Goal: Task Accomplishment & Management: Manage account settings

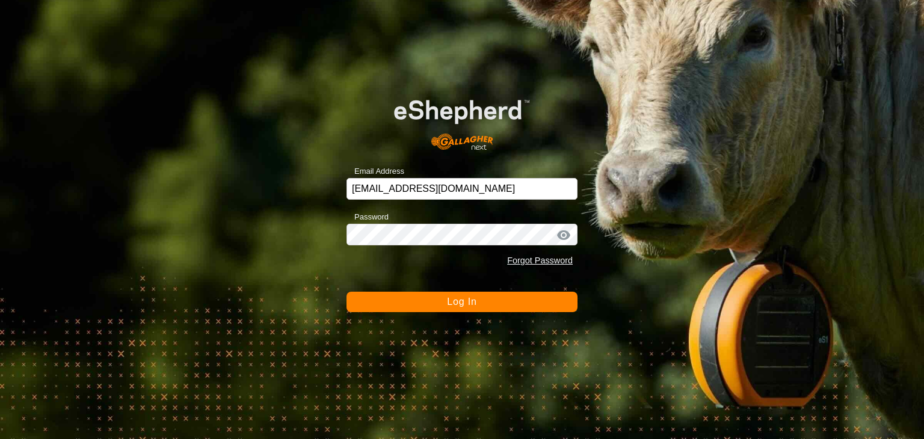
click at [466, 306] on span "Log In" at bounding box center [461, 302] width 29 height 10
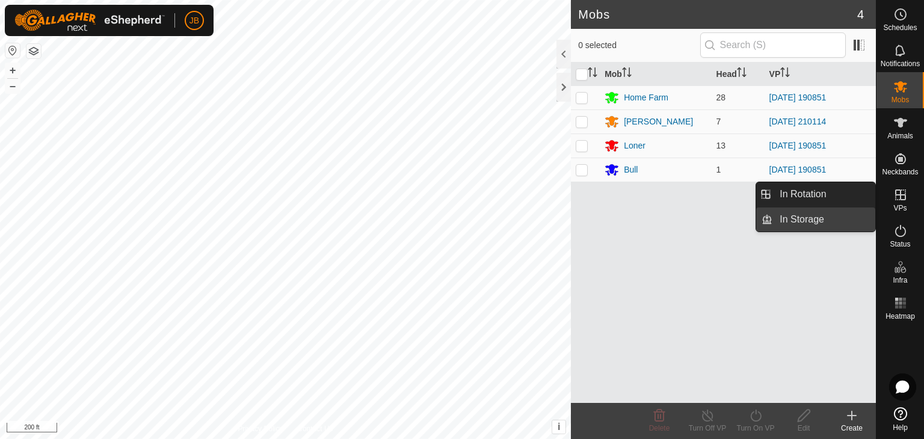
drag, startPoint x: 841, startPoint y: 194, endPoint x: 828, endPoint y: 222, distance: 30.7
click at [841, 194] on link "In Rotation" at bounding box center [823, 194] width 103 height 24
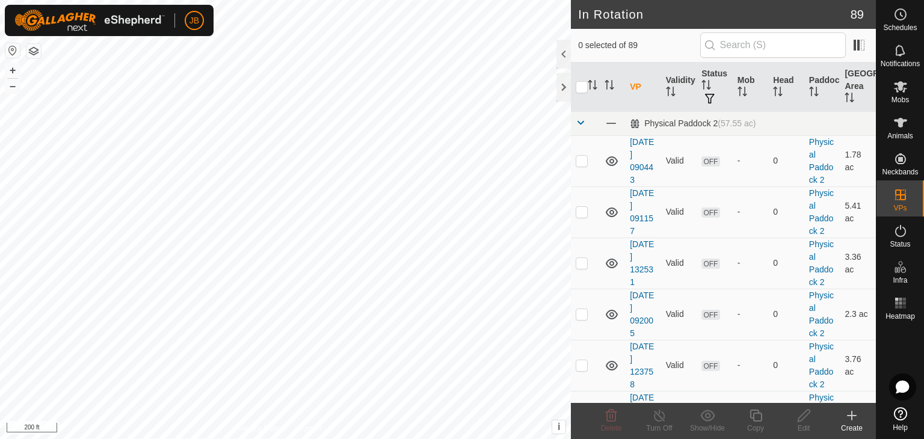
click at [850, 416] on icon at bounding box center [851, 416] width 8 height 0
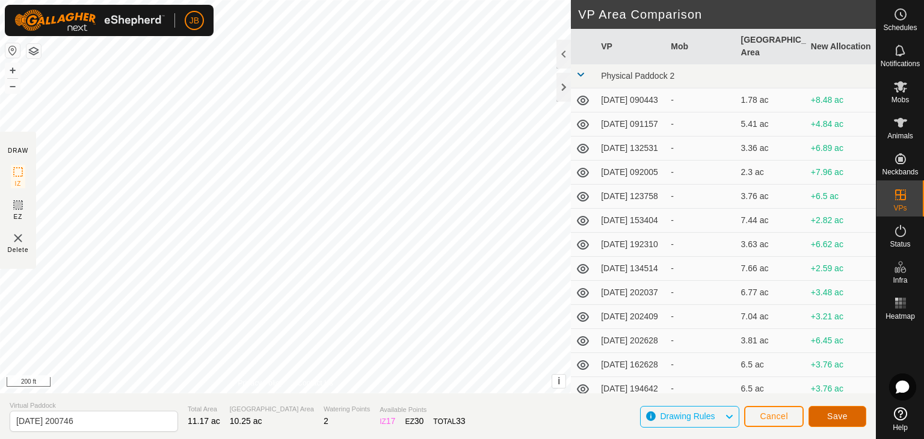
click at [843, 416] on span "Save" at bounding box center [837, 416] width 20 height 10
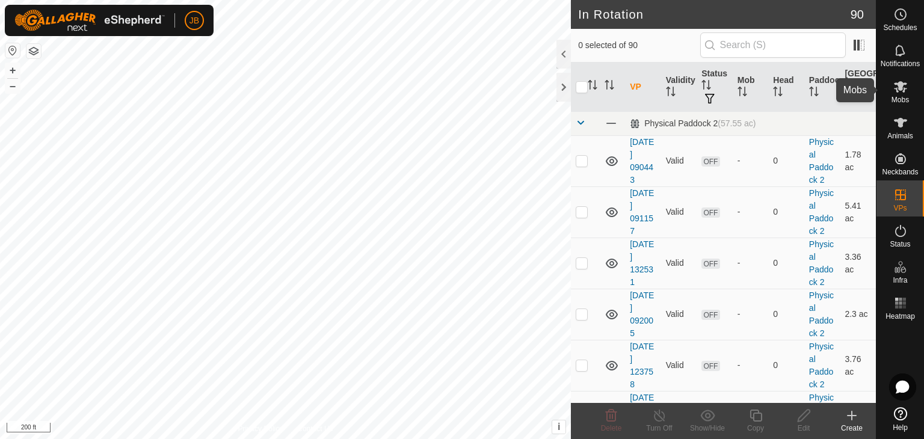
click at [905, 87] on icon at bounding box center [900, 86] width 14 height 14
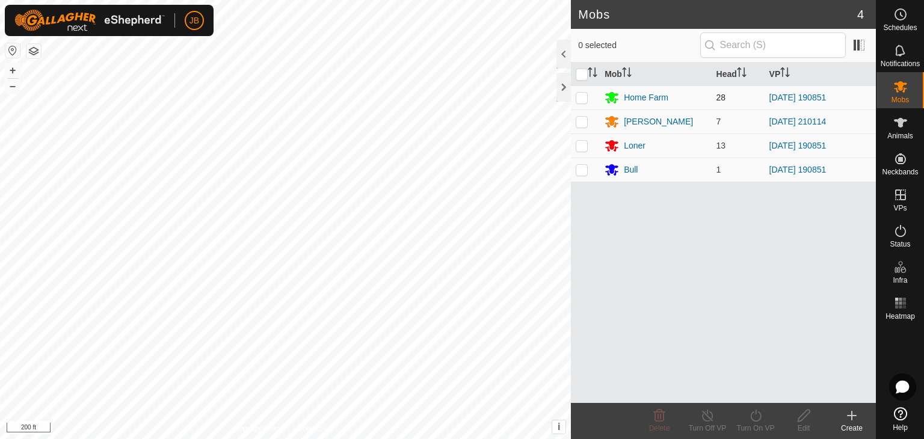
click at [581, 96] on p-checkbox at bounding box center [582, 98] width 12 height 10
checkbox input "true"
click at [576, 143] on p-checkbox at bounding box center [582, 146] width 12 height 10
checkbox input "true"
click at [583, 171] on p-checkbox at bounding box center [582, 170] width 12 height 10
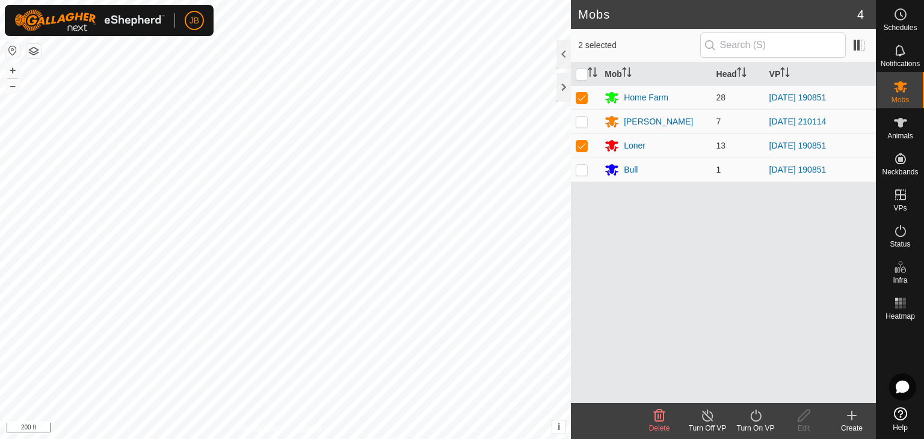
checkbox input "true"
click at [758, 423] on div "Turn On VP" at bounding box center [755, 428] width 48 height 11
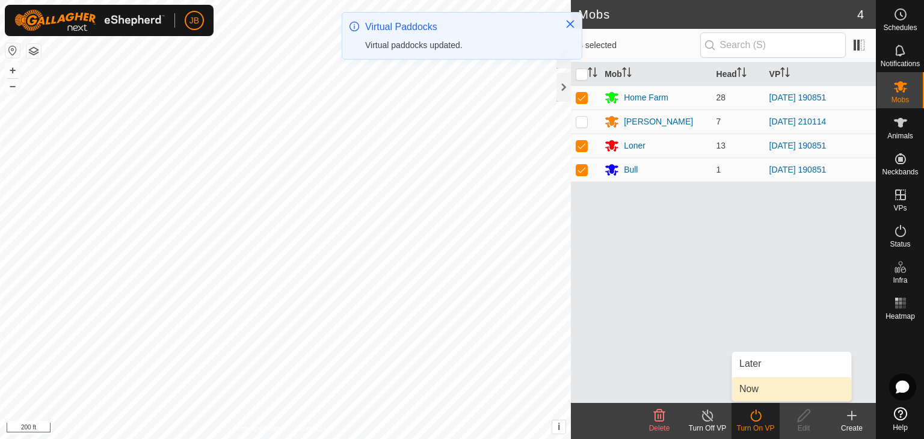
click at [748, 389] on link "Now" at bounding box center [791, 389] width 119 height 24
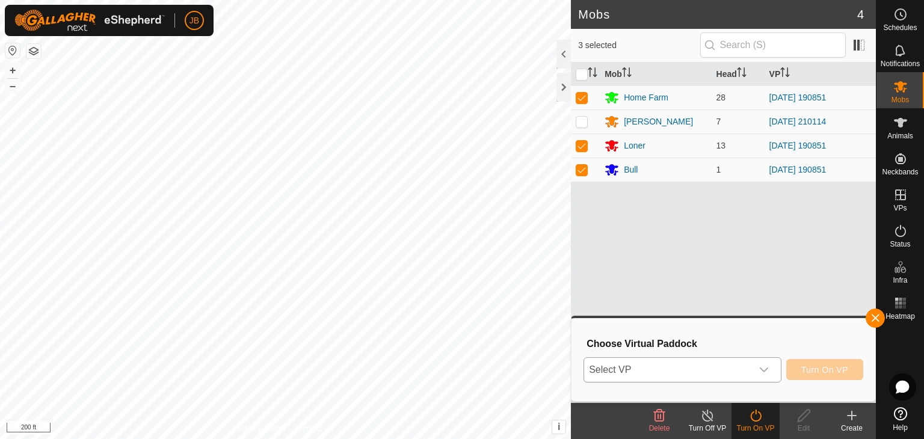
click at [767, 371] on icon "dropdown trigger" at bounding box center [764, 370] width 10 height 10
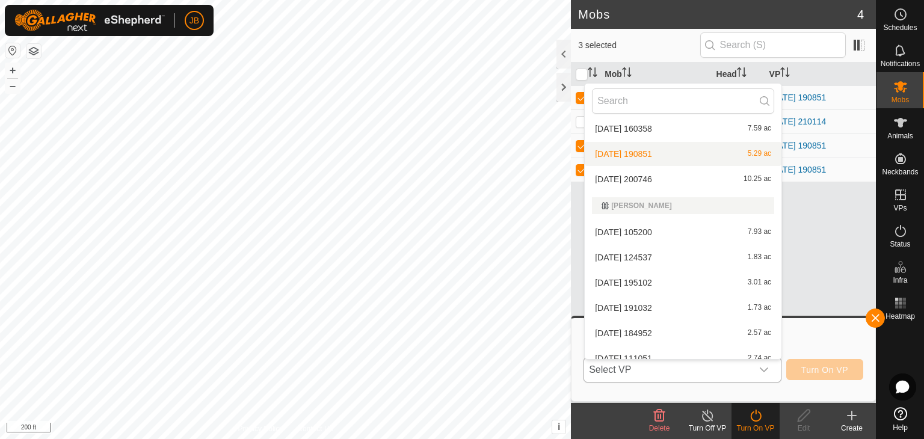
scroll to position [1670, 0]
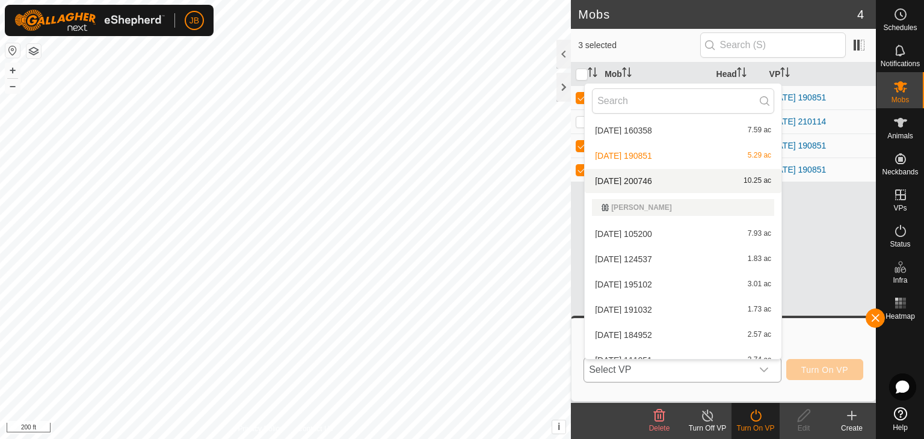
click at [650, 181] on li "[DATE] 200746 10.25 ac" at bounding box center [683, 181] width 197 height 24
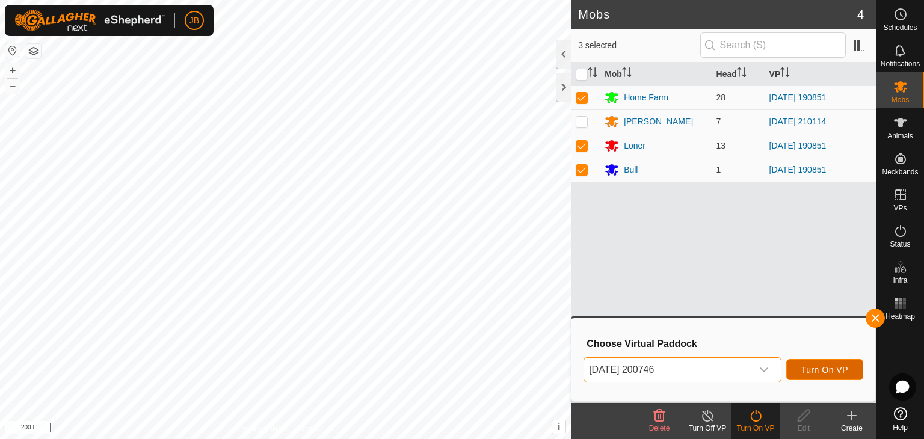
click at [800, 371] on button "Turn On VP" at bounding box center [824, 369] width 77 height 21
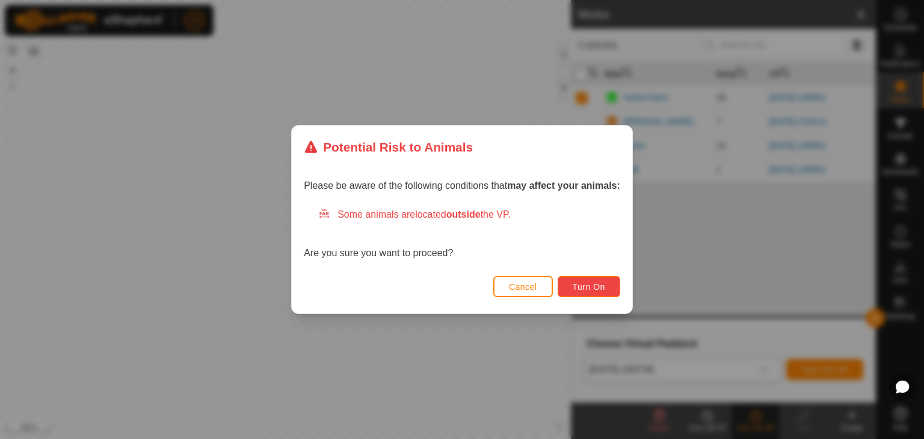
click at [595, 287] on span "Turn On" at bounding box center [589, 287] width 32 height 10
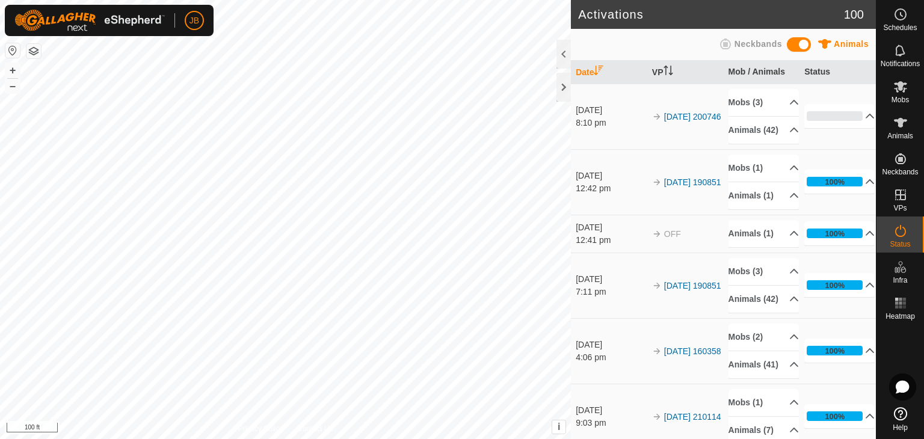
click at [15, 48] on button "button" at bounding box center [12, 50] width 14 height 14
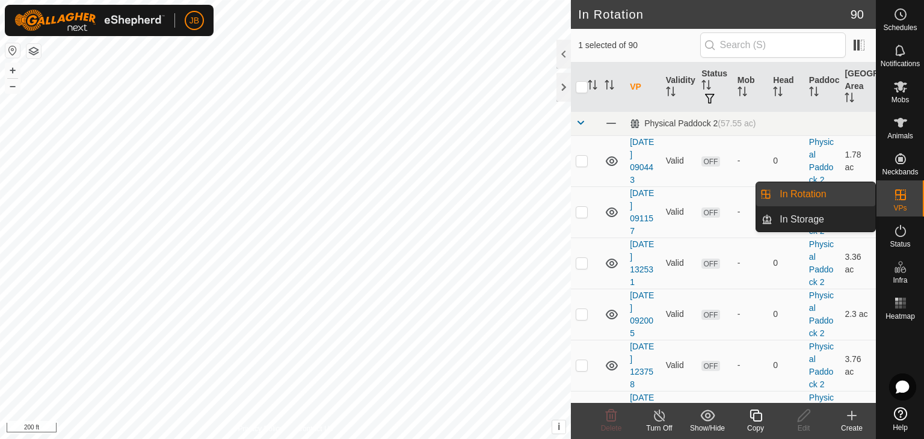
click at [813, 197] on link "In Rotation" at bounding box center [823, 194] width 103 height 24
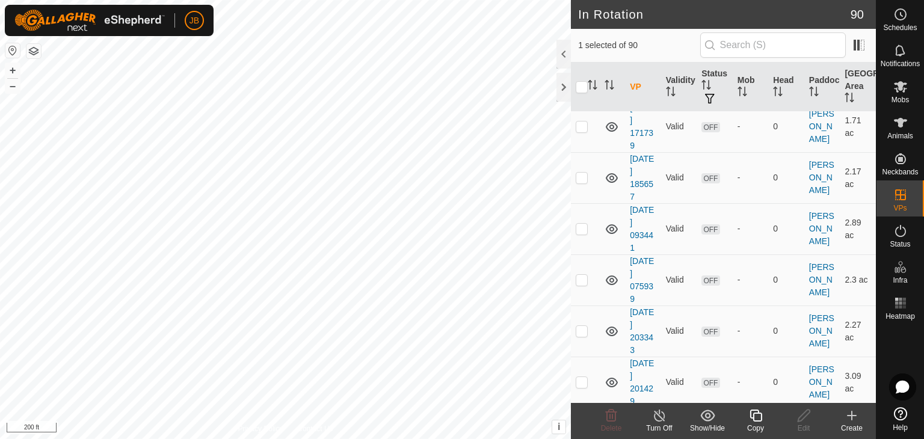
scroll to position [4346, 0]
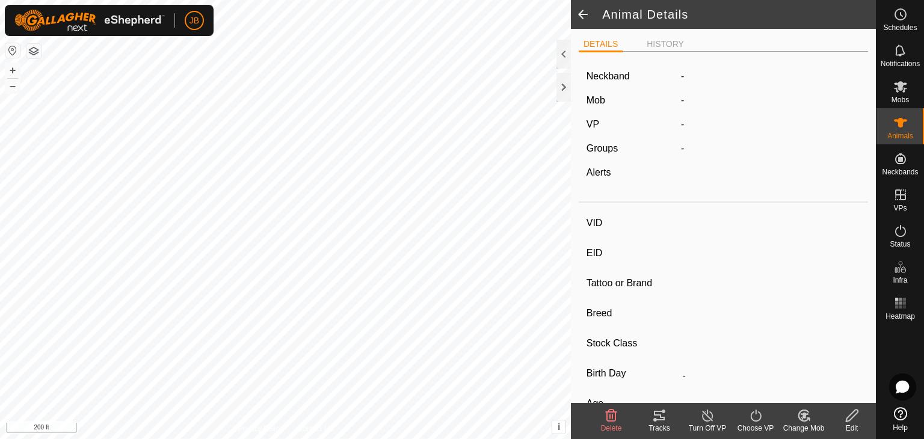
type input "[PERSON_NAME]"
type input "-"
type input "323"
type input "-"
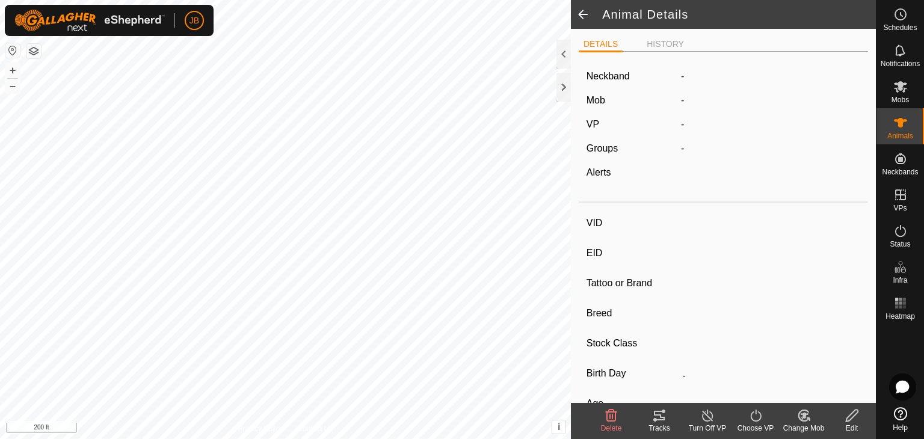
type input "0 kg"
type input "-"
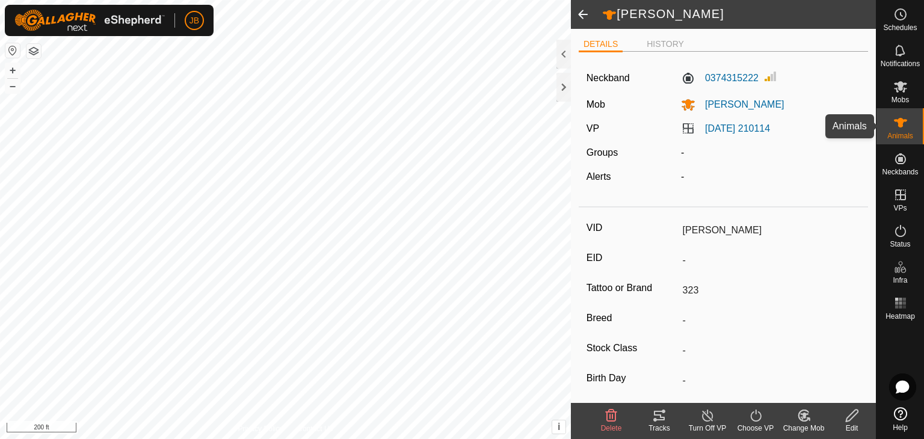
click at [900, 123] on icon at bounding box center [900, 123] width 13 height 10
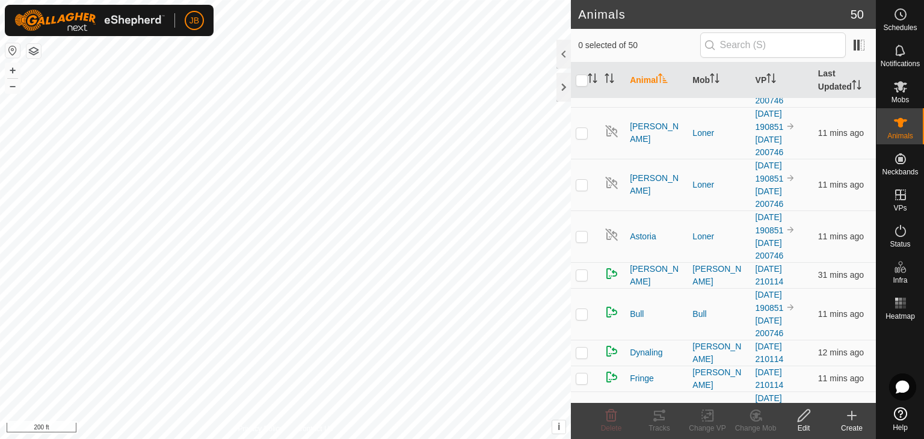
scroll to position [1627, 0]
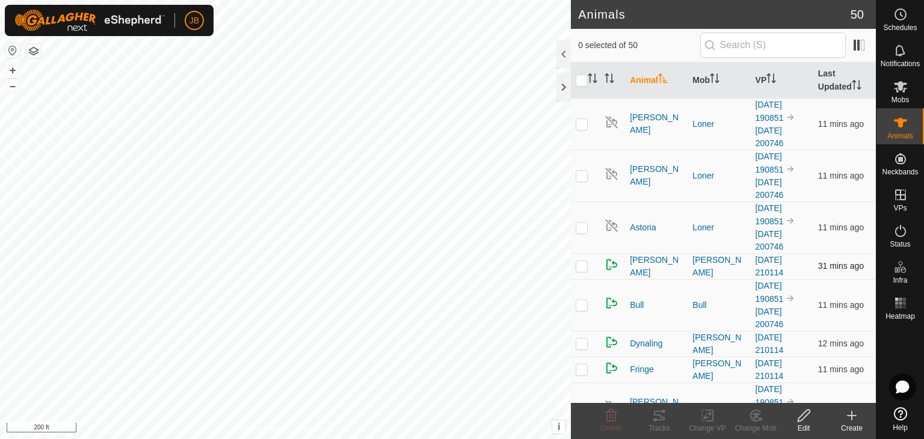
click at [579, 261] on p-checkbox at bounding box center [582, 266] width 12 height 10
checkbox input "true"
click at [656, 419] on icon at bounding box center [659, 416] width 11 height 10
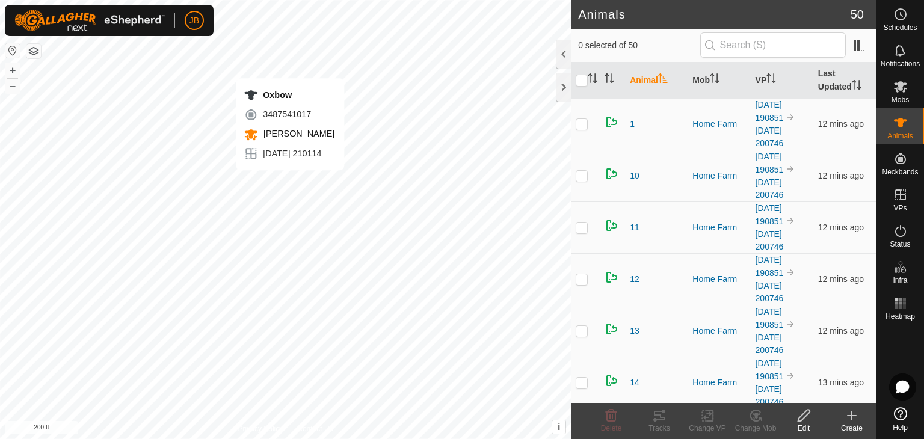
checkbox input "true"
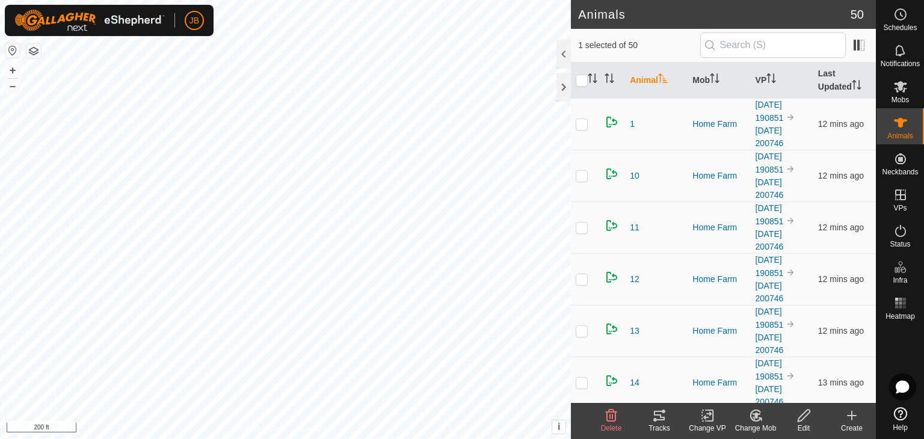
click at [659, 414] on icon at bounding box center [659, 416] width 11 height 10
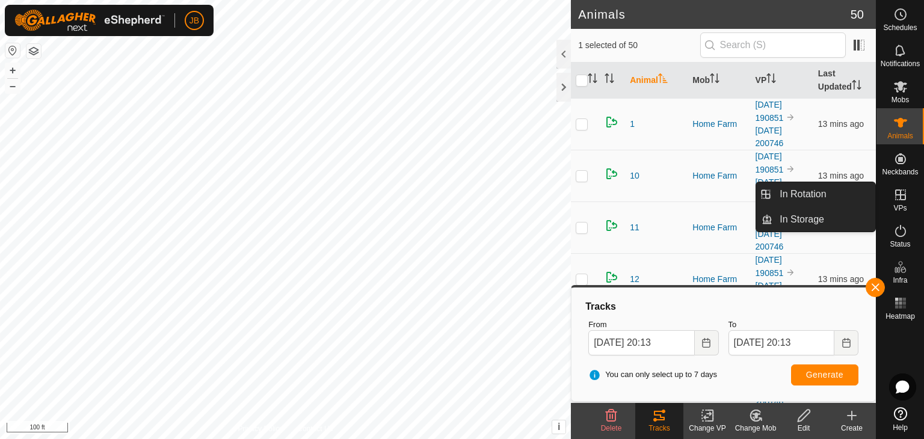
click at [902, 200] on icon at bounding box center [900, 194] width 11 height 11
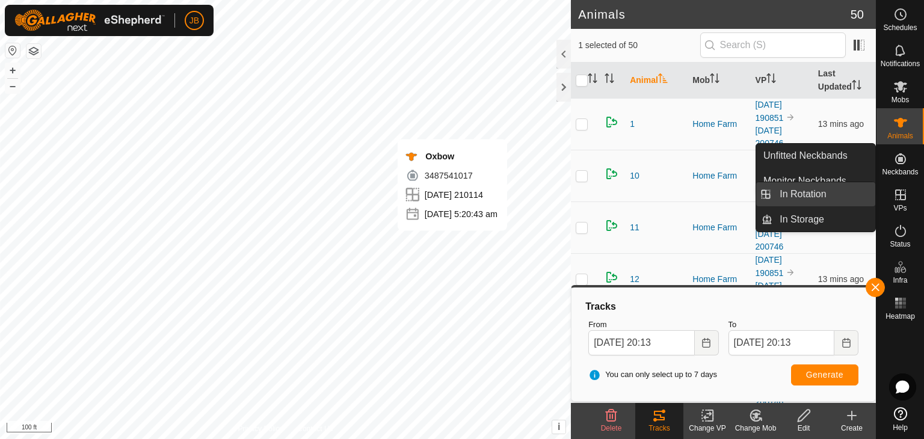
click at [823, 197] on link "In Rotation" at bounding box center [823, 194] width 103 height 24
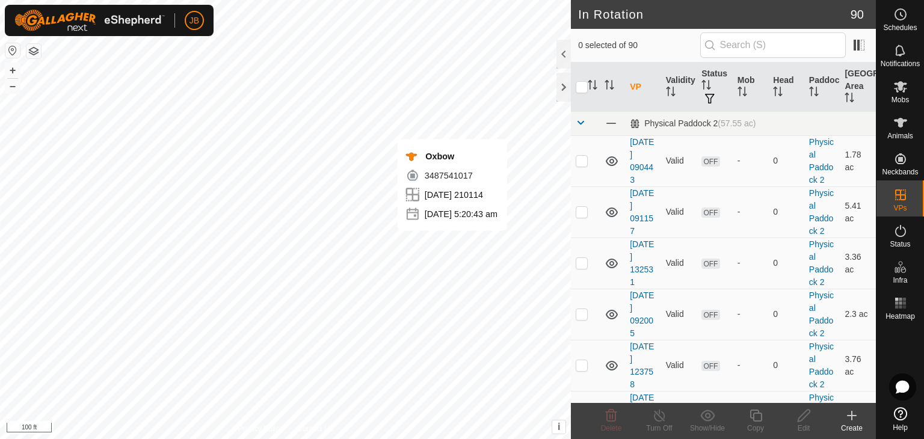
click at [850, 414] on icon at bounding box center [851, 415] width 14 height 14
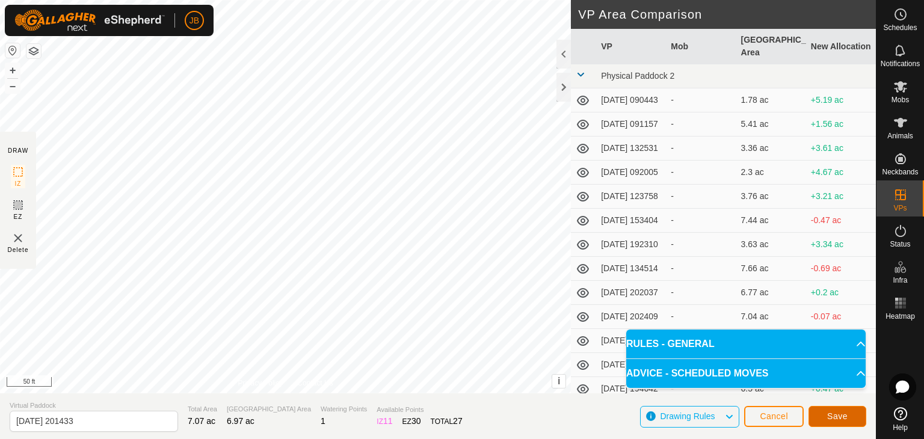
click at [838, 416] on span "Save" at bounding box center [837, 416] width 20 height 10
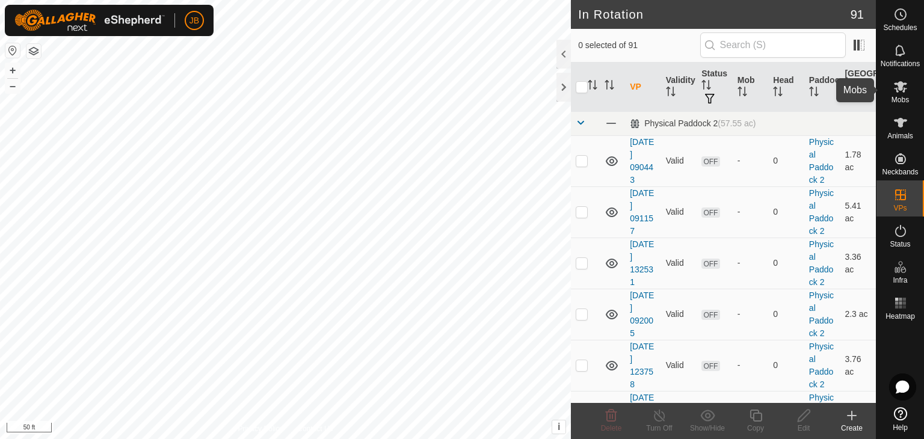
click at [900, 87] on icon at bounding box center [900, 86] width 13 height 11
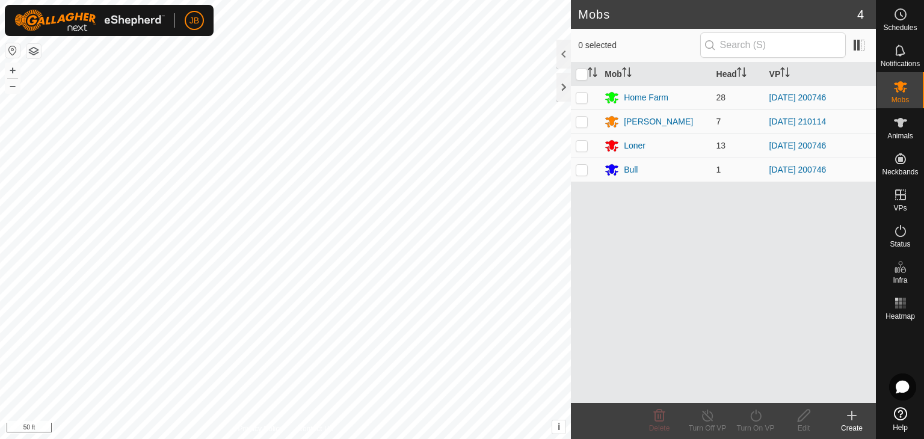
click at [582, 115] on td at bounding box center [585, 121] width 29 height 24
checkbox input "true"
click at [757, 417] on icon at bounding box center [755, 415] width 15 height 14
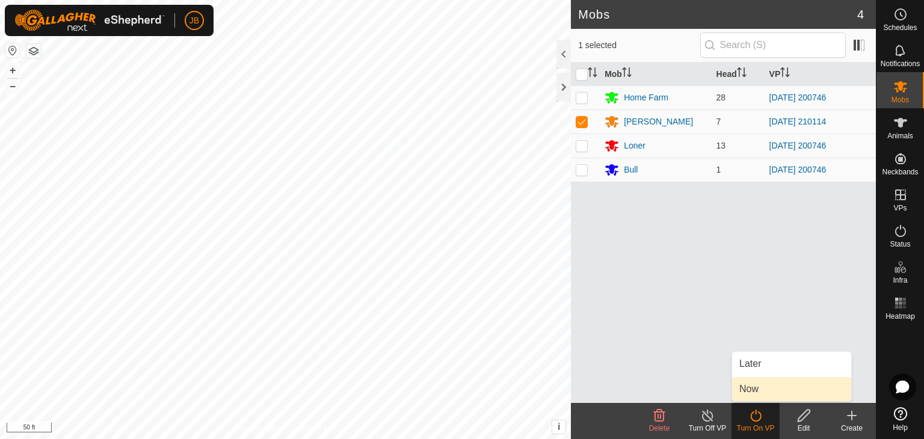
click at [757, 388] on span "Now" at bounding box center [748, 389] width 19 height 14
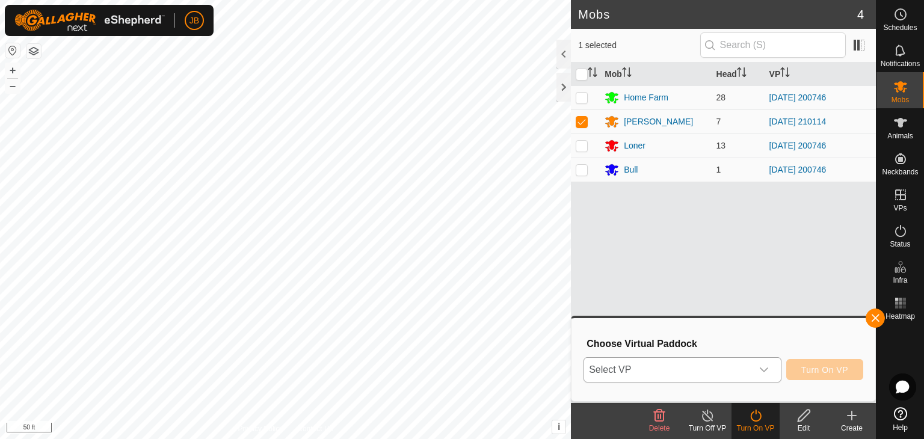
click at [764, 368] on icon "dropdown trigger" at bounding box center [764, 370] width 10 height 10
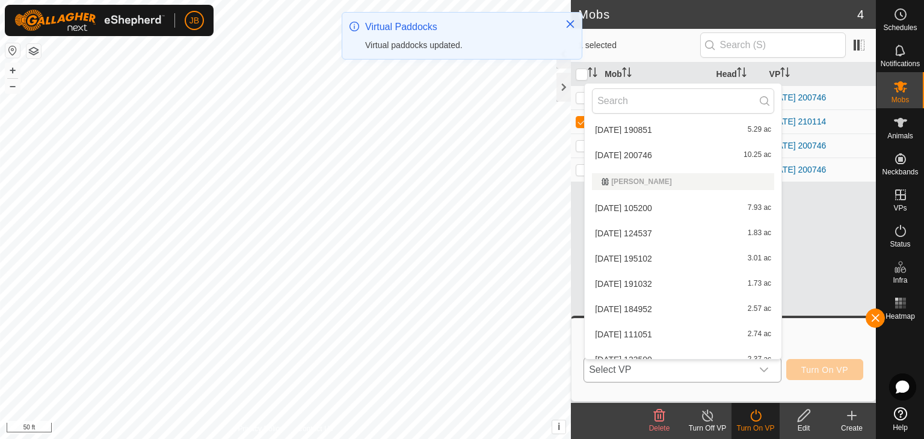
scroll to position [2112, 0]
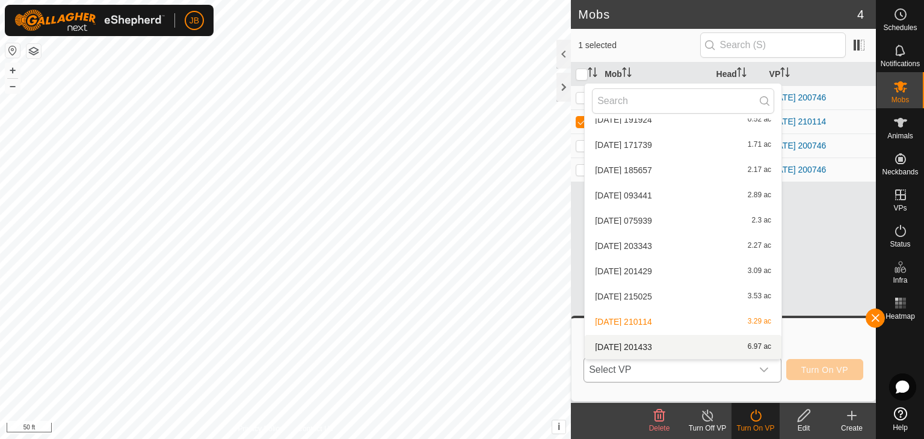
click at [657, 342] on li "2025-08-23 201433 6.97 ac" at bounding box center [683, 347] width 197 height 24
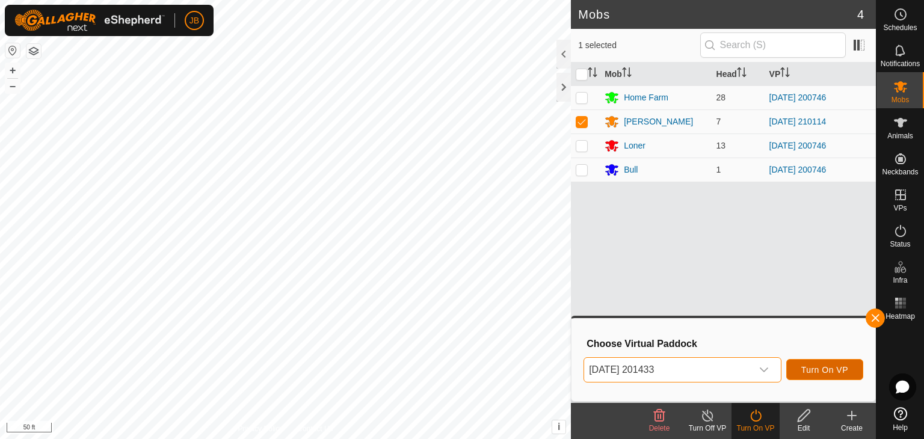
click at [822, 370] on span "Turn On VP" at bounding box center [824, 370] width 47 height 10
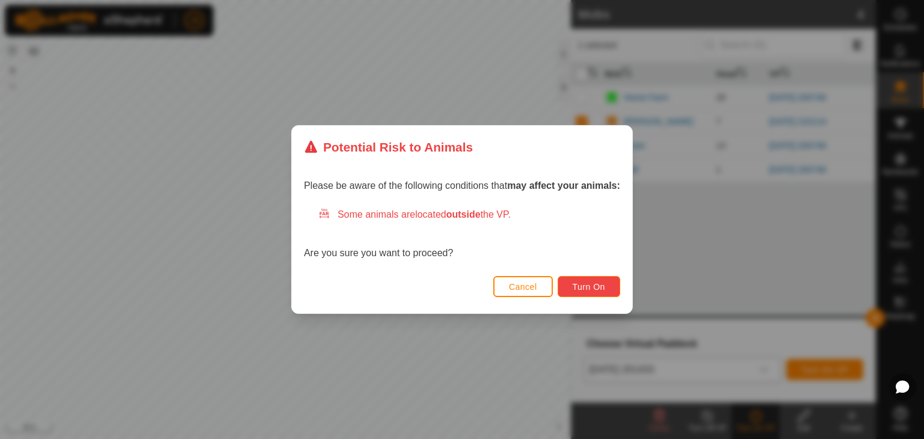
click at [586, 286] on span "Turn On" at bounding box center [589, 287] width 32 height 10
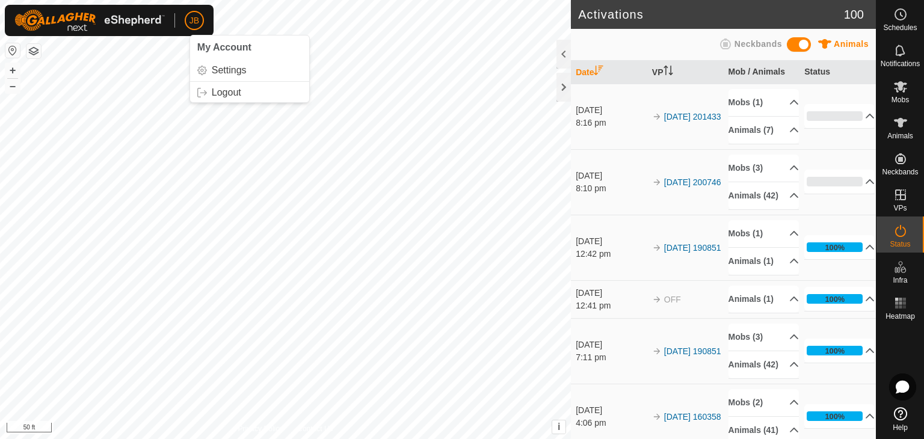
click at [14, 50] on button "button" at bounding box center [12, 50] width 14 height 14
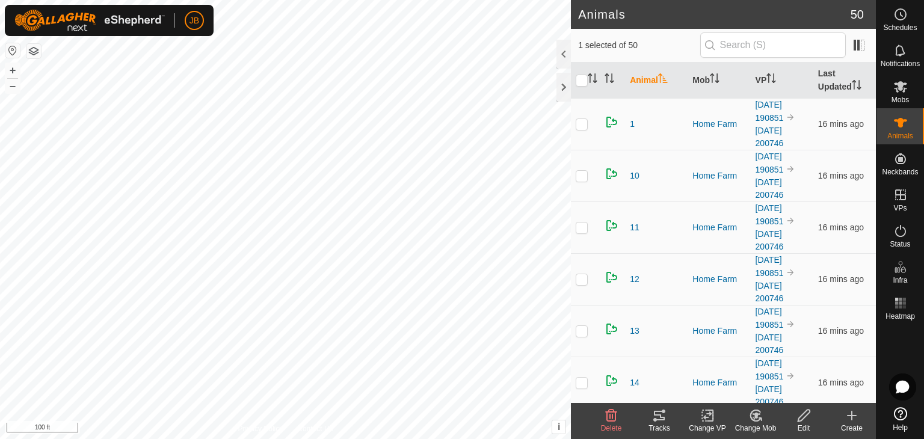
click at [804, 414] on icon at bounding box center [803, 415] width 15 height 14
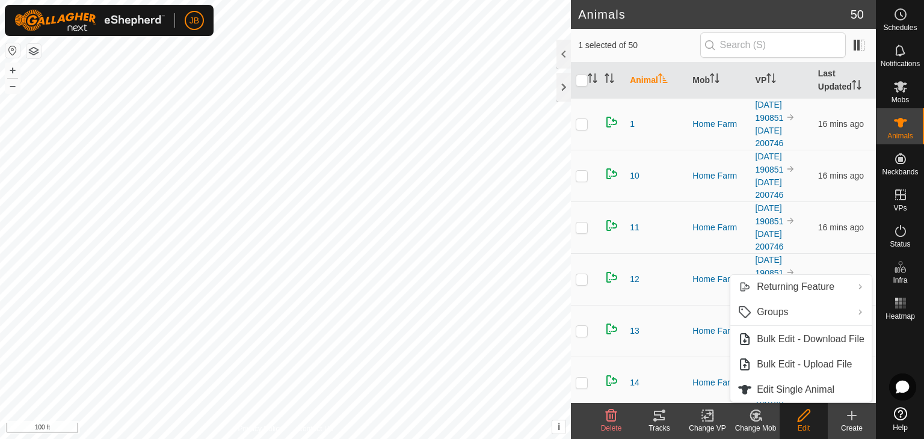
click at [610, 416] on icon at bounding box center [611, 416] width 11 height 12
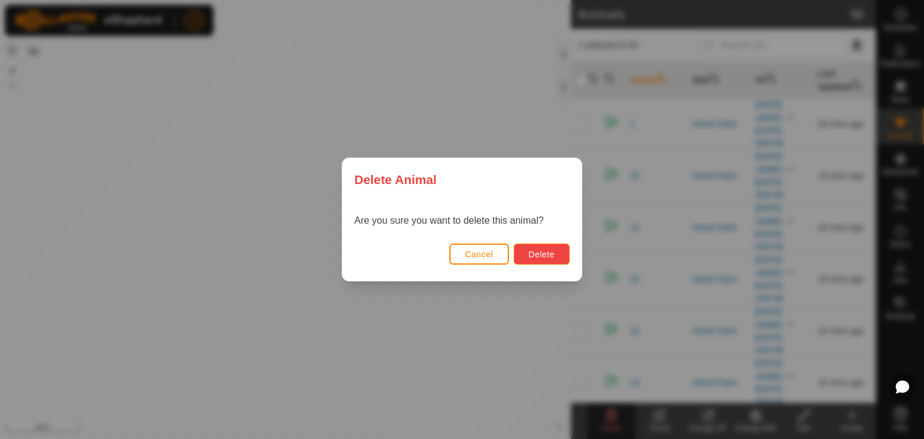
click at [533, 254] on span "Delete" at bounding box center [542, 255] width 26 height 10
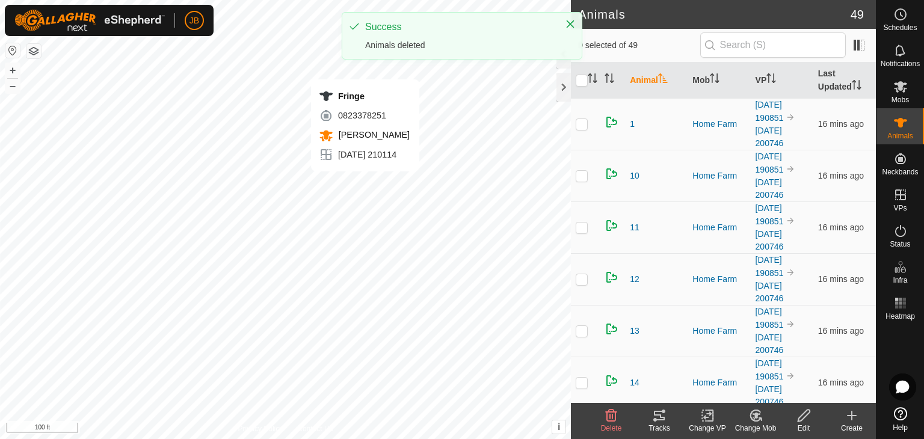
checkbox input "true"
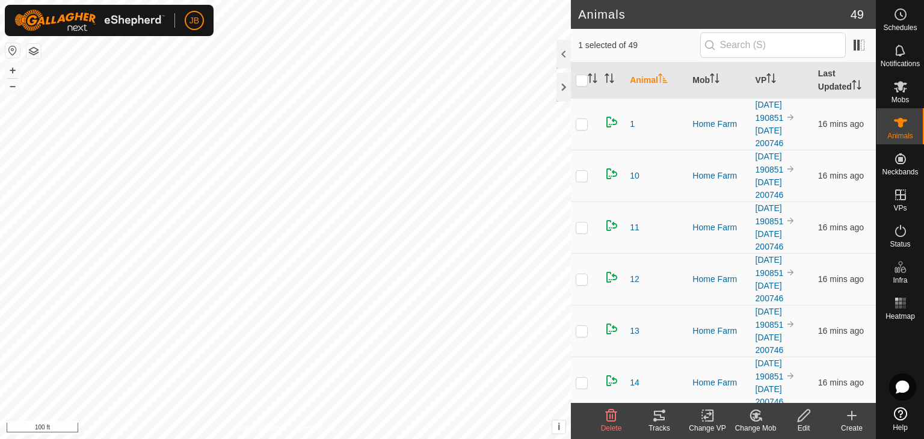
click at [609, 414] on icon at bounding box center [611, 416] width 11 height 12
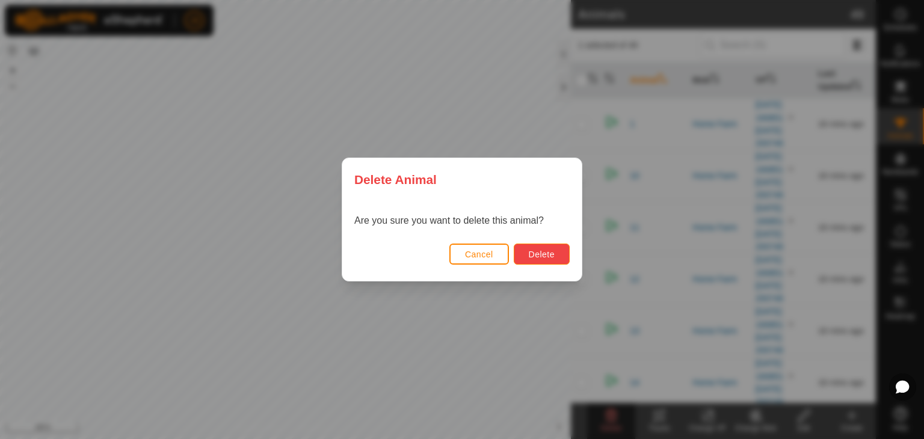
click at [531, 257] on span "Delete" at bounding box center [542, 255] width 26 height 10
